Goal: Task Accomplishment & Management: Manage account settings

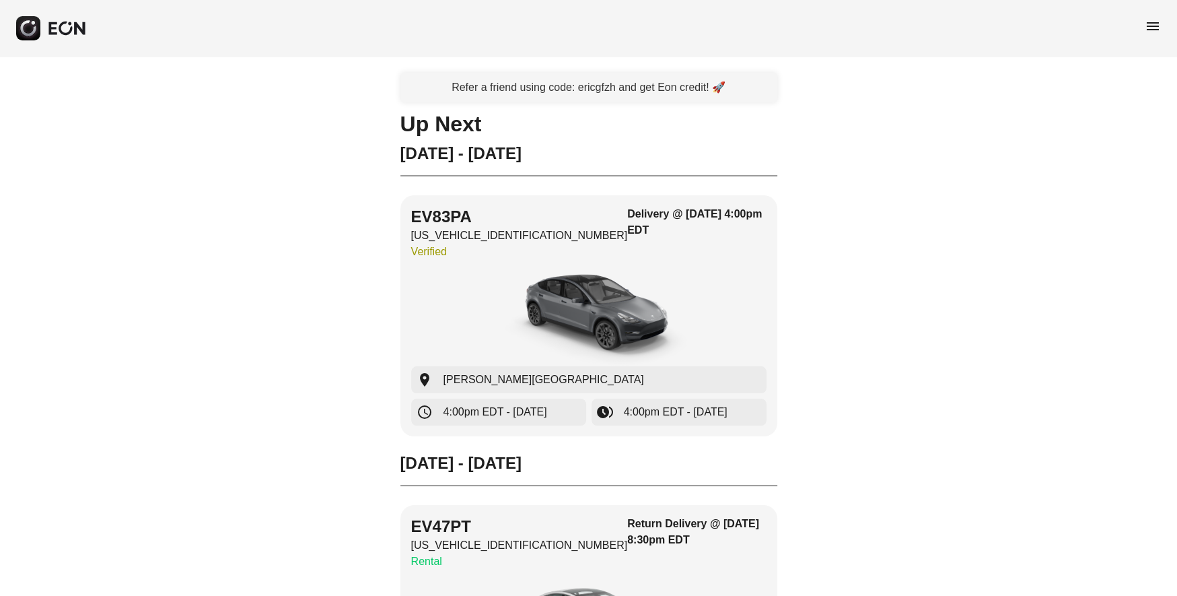
click at [1151, 26] on span "menu" at bounding box center [1153, 26] width 16 height 16
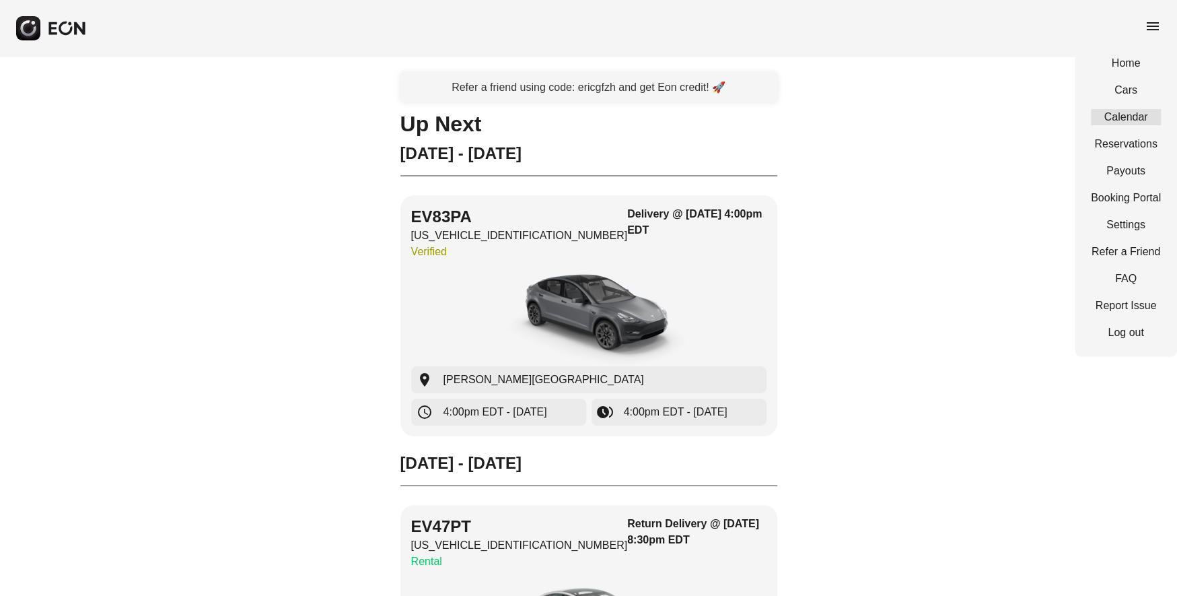
click at [1130, 109] on link "Calendar" at bounding box center [1126, 117] width 70 height 16
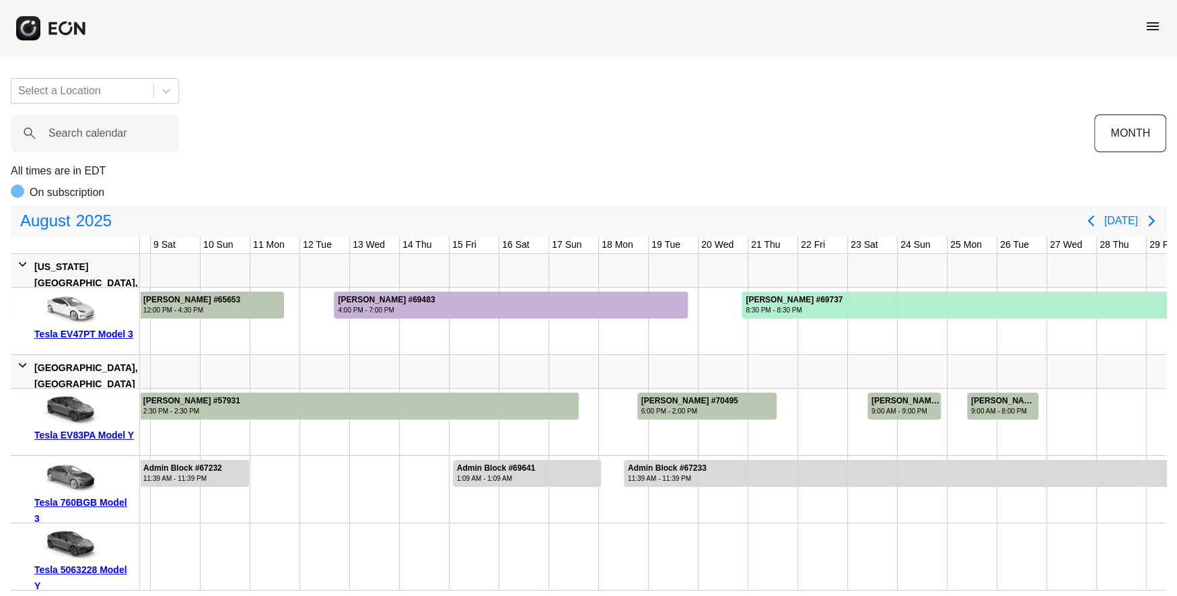
scroll to position [0, 517]
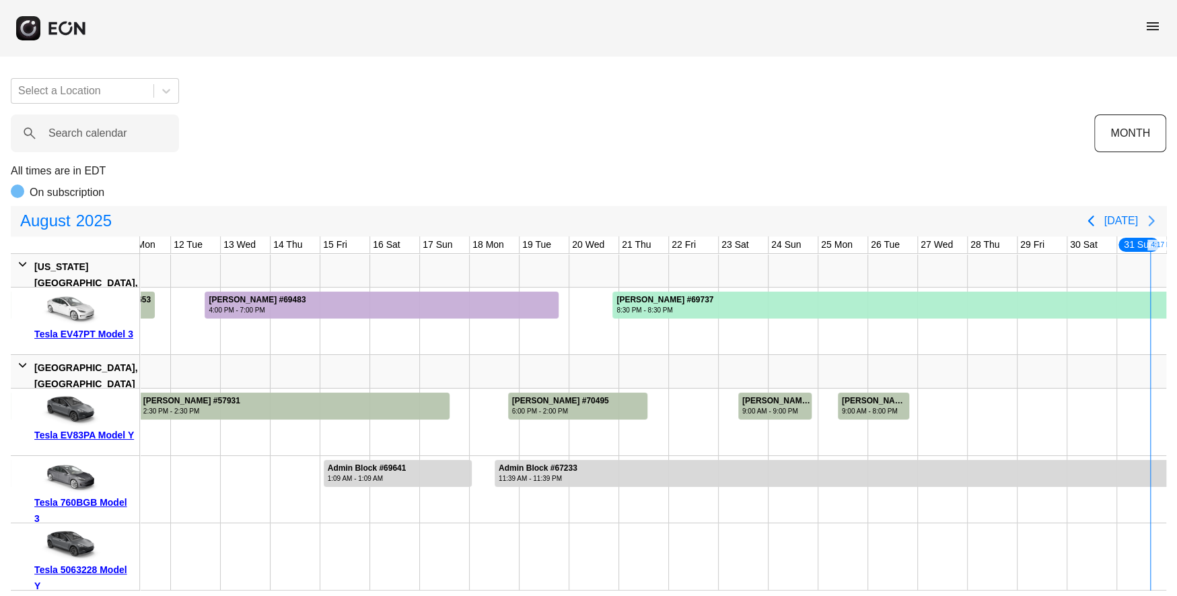
click at [1153, 222] on icon "Next page" at bounding box center [1151, 220] width 6 height 11
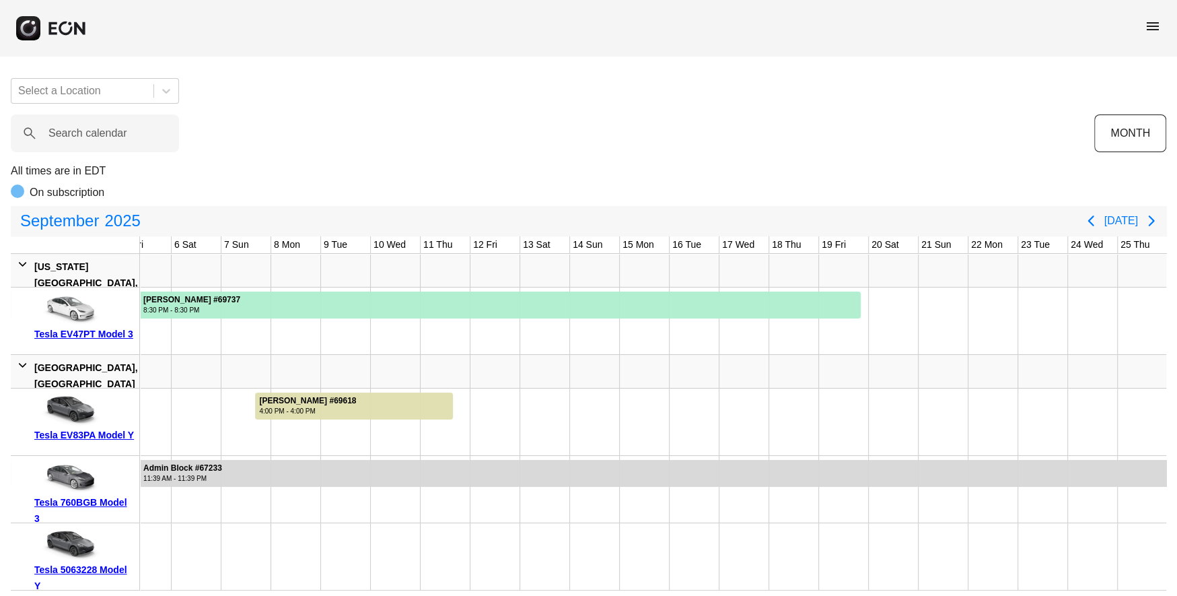
scroll to position [0, 0]
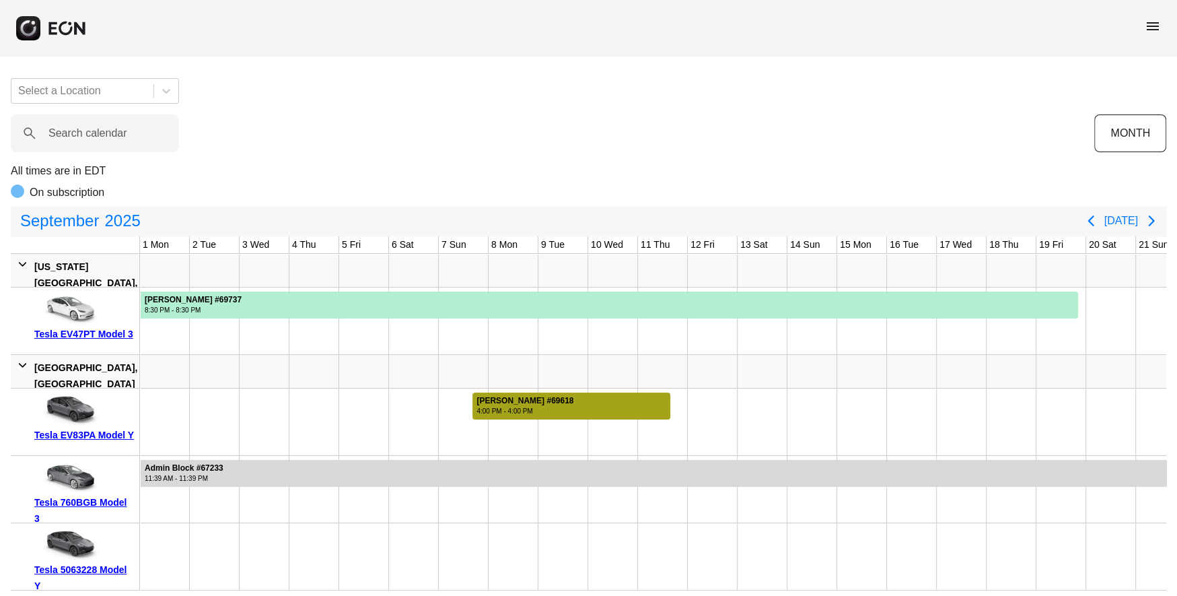
click at [625, 404] on div at bounding box center [571, 405] width 198 height 27
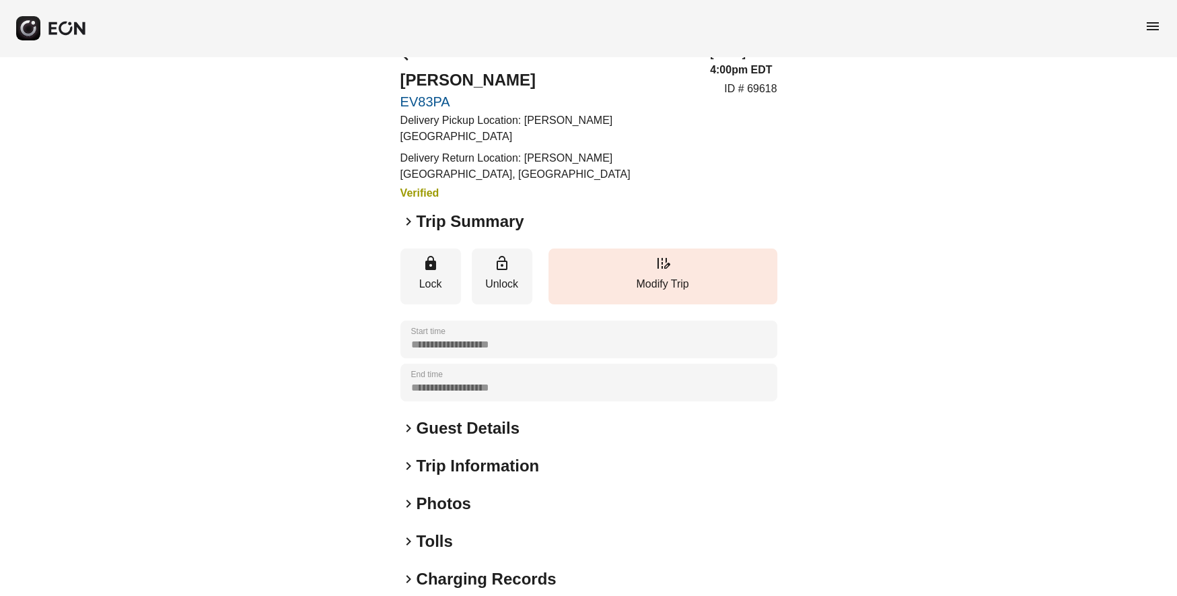
scroll to position [29, 0]
click at [402, 225] on span "keyboard_arrow_right" at bounding box center [408, 223] width 16 height 16
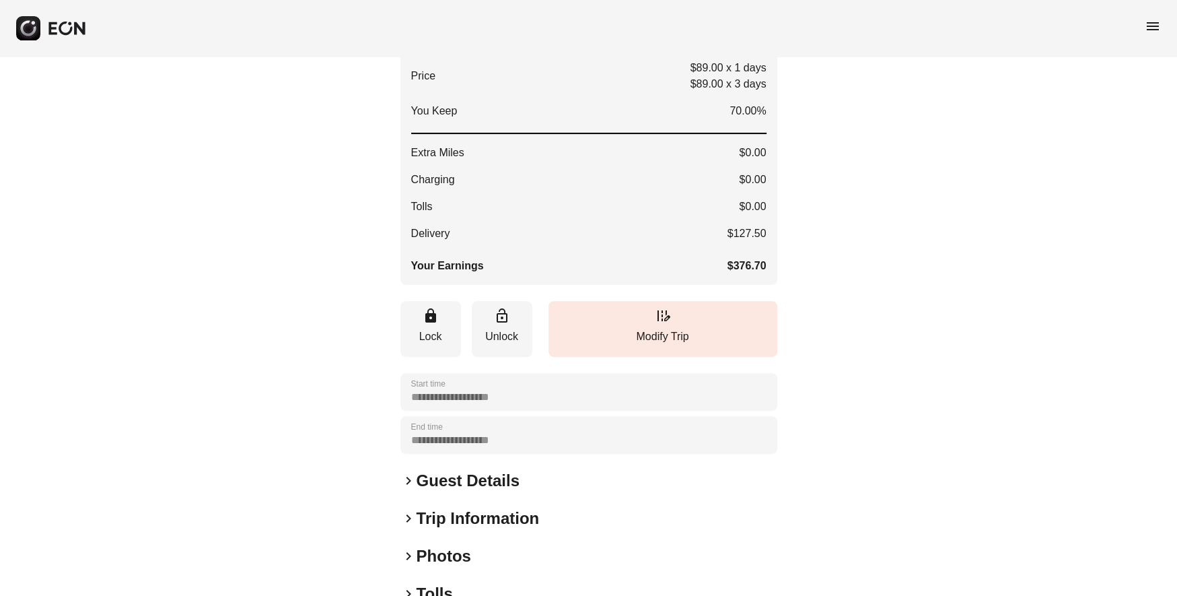
scroll to position [483, 0]
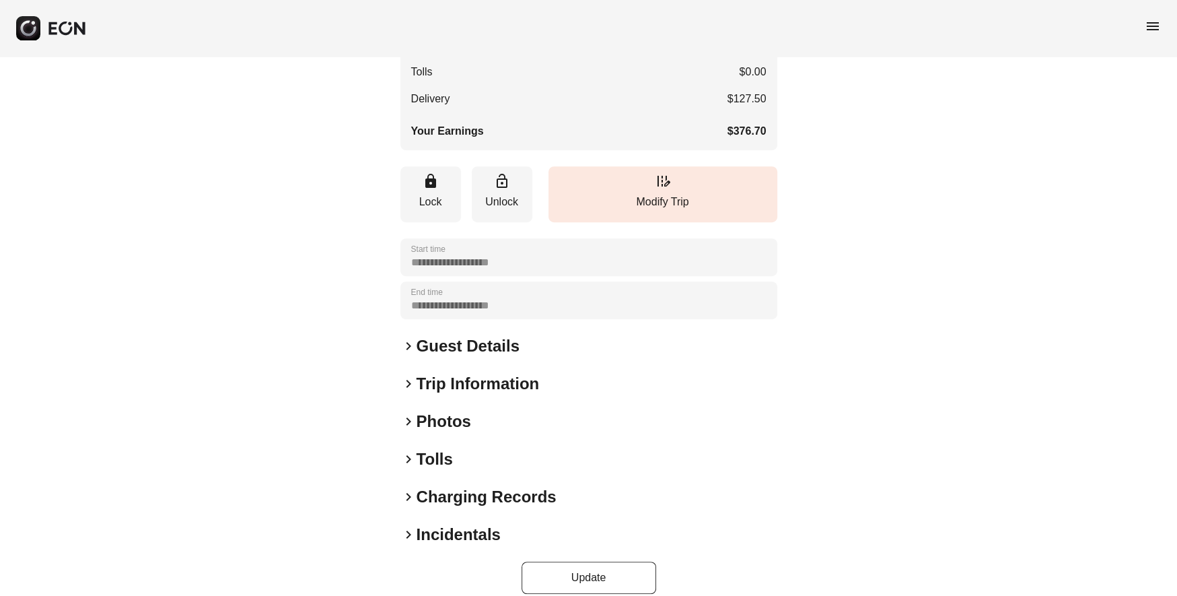
click at [408, 338] on span "keyboard_arrow_right" at bounding box center [408, 346] width 16 height 16
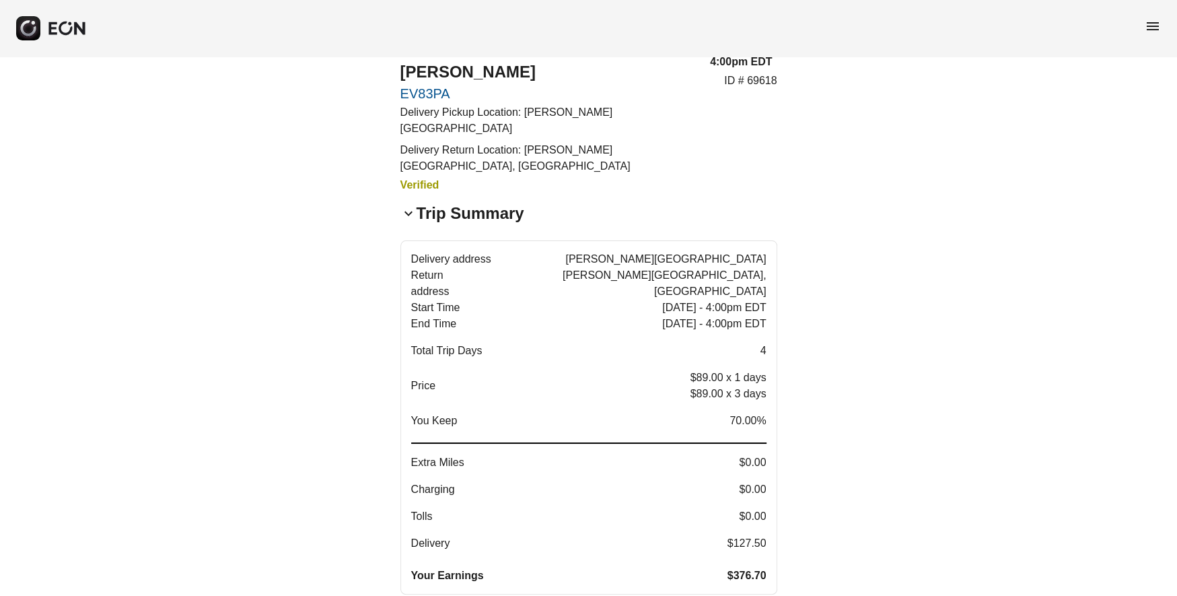
scroll to position [0, 0]
